Goal: Information Seeking & Learning: Learn about a topic

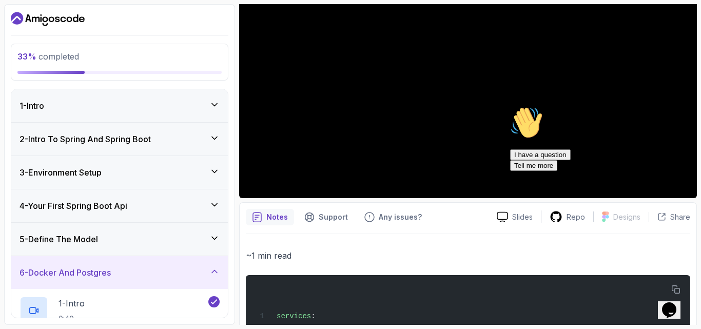
click at [119, 204] on h3 "4 - Your First Spring Boot Api" at bounding box center [74, 206] width 108 height 12
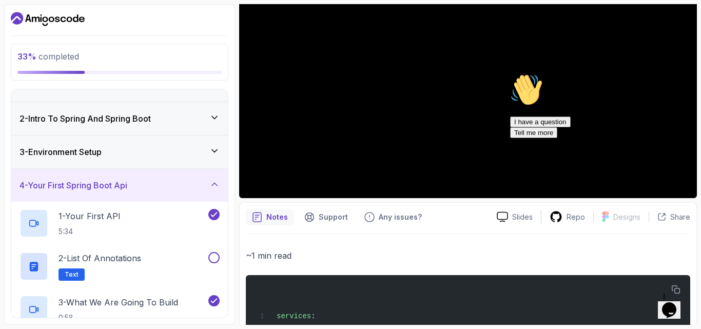
scroll to position [20, 0]
click at [121, 217] on p "1 - Your First API" at bounding box center [90, 217] width 62 height 12
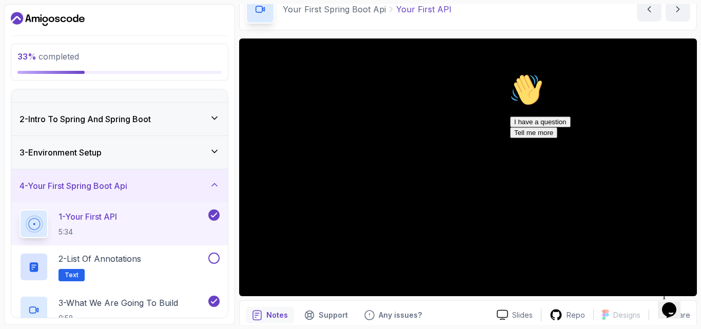
scroll to position [60, 0]
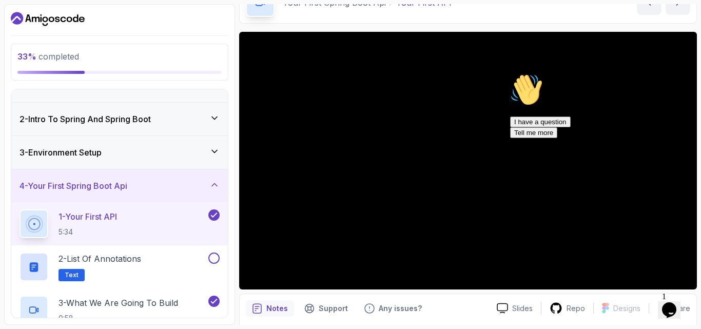
click at [510, 73] on icon "Chat attention grabber" at bounding box center [510, 73] width 0 height 0
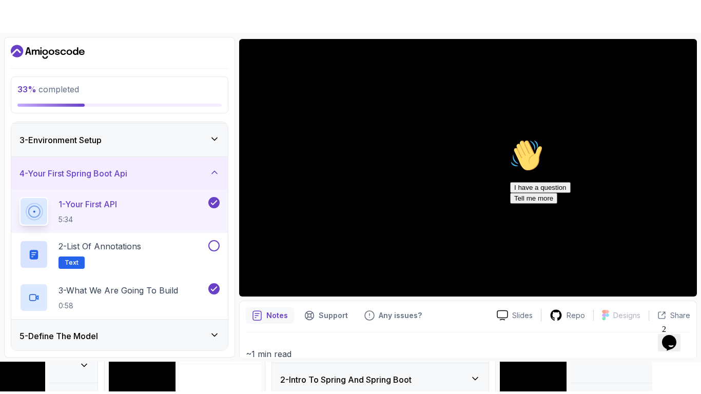
scroll to position [77, 0]
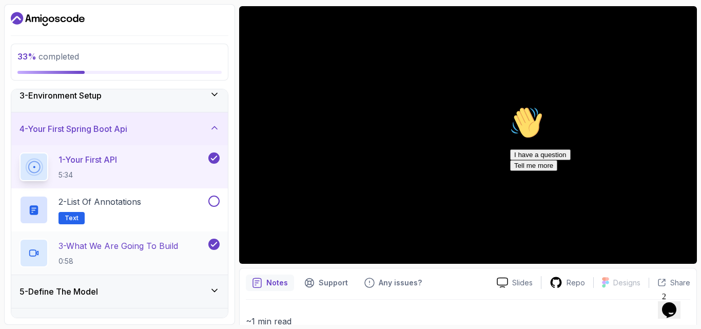
click at [142, 247] on p "3 - What We Are Going To Build" at bounding box center [119, 246] width 120 height 12
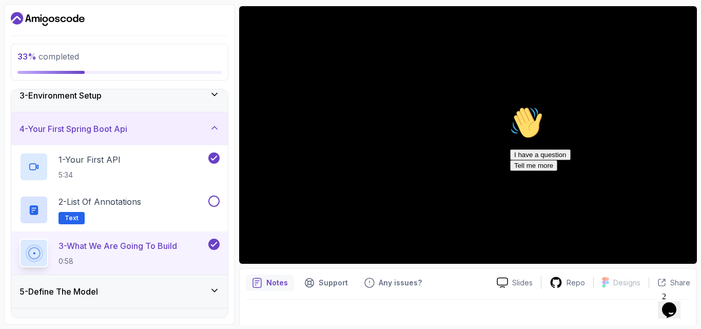
click at [510, 106] on icon "Chat attention grabber" at bounding box center [510, 106] width 0 height 0
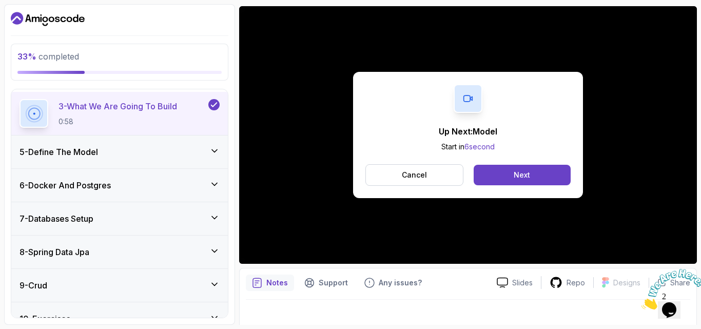
scroll to position [158, 0]
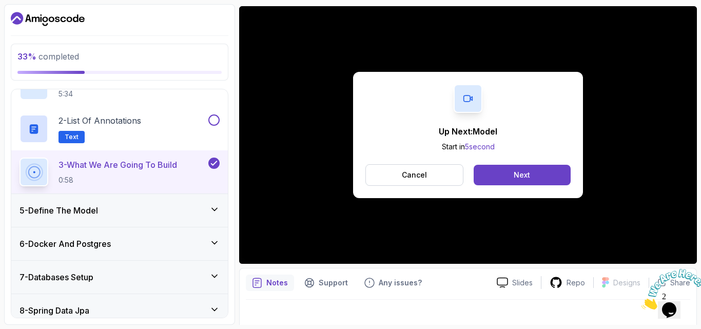
click at [117, 205] on div "5 - Define The Model" at bounding box center [120, 210] width 200 height 12
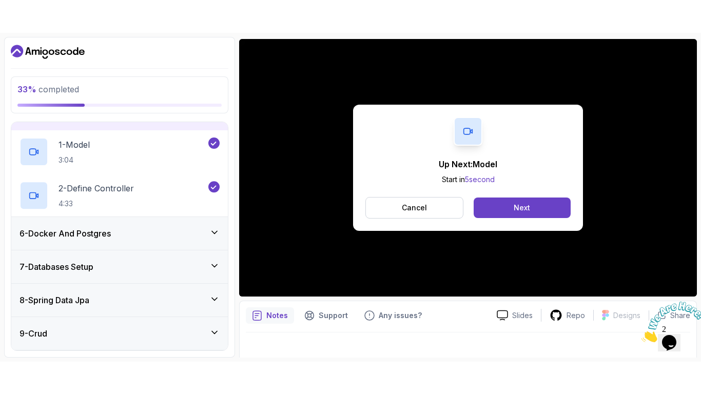
scroll to position [148, 0]
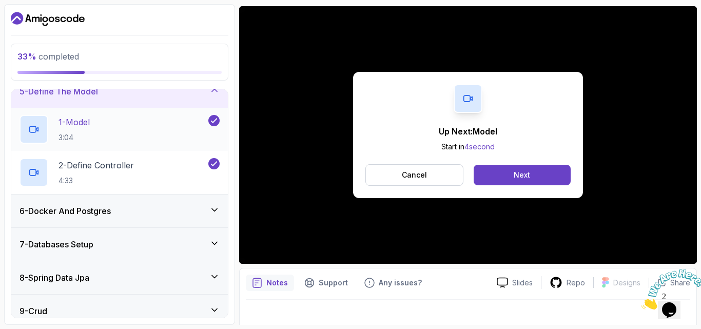
click at [133, 127] on div "1 - Model 3:04" at bounding box center [113, 129] width 187 height 29
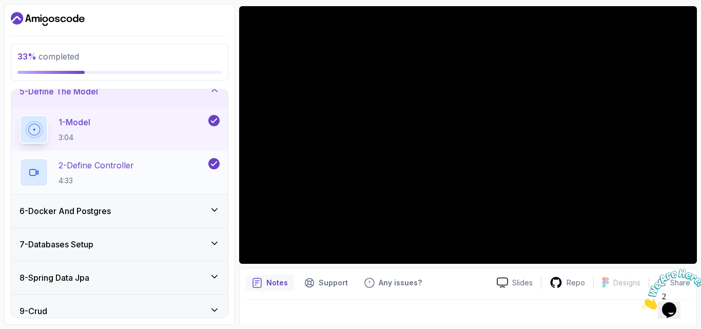
click at [134, 174] on h2 "2 - Define Controller 4:33" at bounding box center [96, 172] width 75 height 27
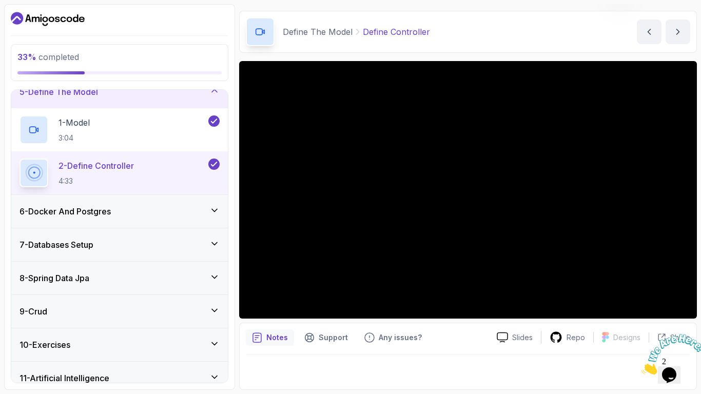
scroll to position [85, 0]
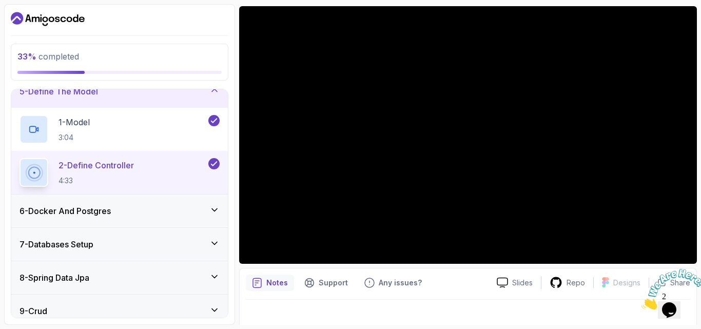
click at [138, 204] on div "6 - Docker And Postgres" at bounding box center [119, 211] width 217 height 33
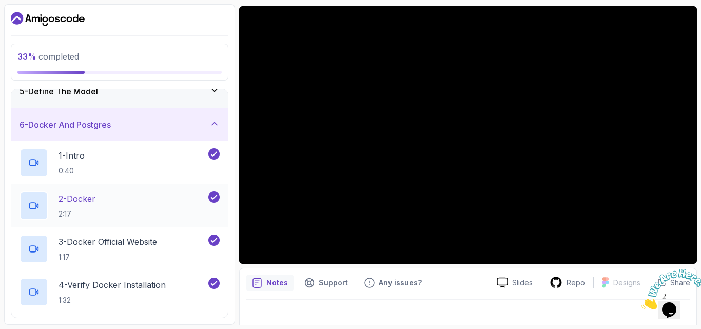
click at [121, 201] on div "2 - Docker 2:17" at bounding box center [113, 206] width 187 height 29
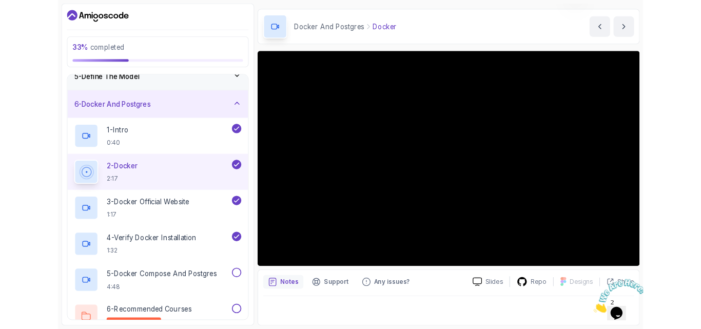
scroll to position [85, 0]
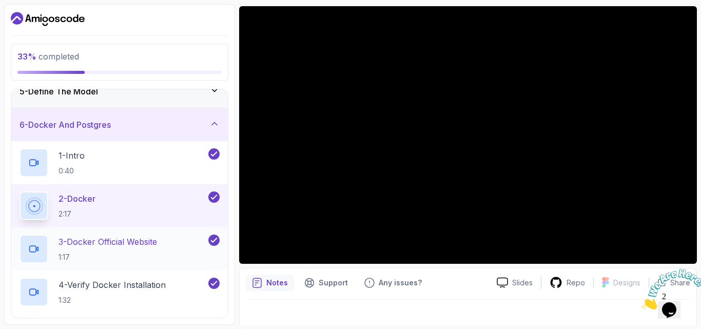
click at [178, 248] on div "3 - Docker Official Website 1:17" at bounding box center [113, 249] width 187 height 29
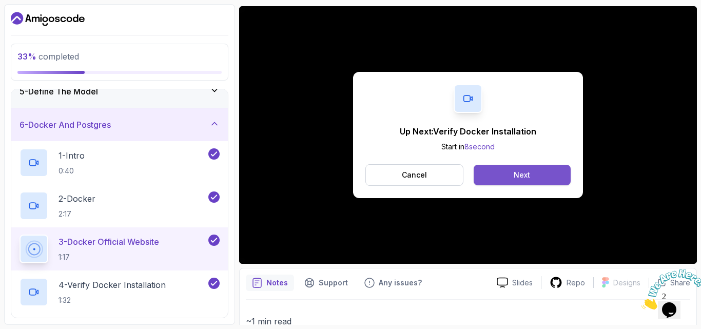
click at [495, 168] on button "Next" at bounding box center [522, 175] width 97 height 21
